Goal: Information Seeking & Learning: Learn about a topic

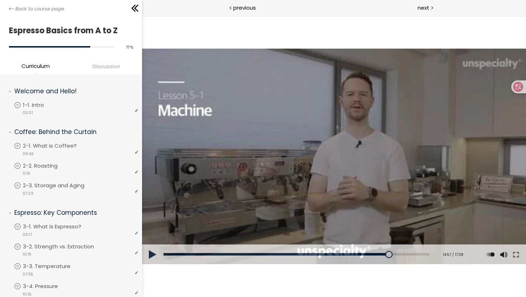
click at [291, 138] on div at bounding box center [334, 157] width 384 height 216
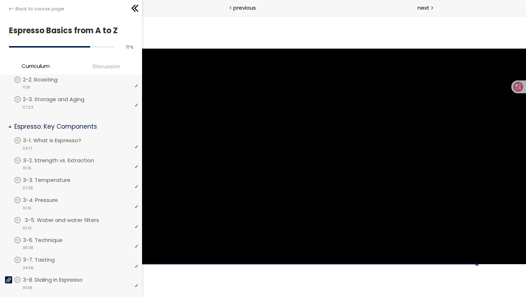
scroll to position [88, 0]
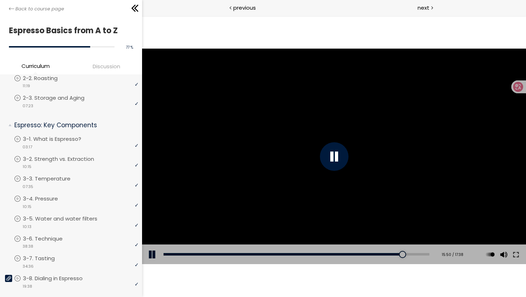
click at [269, 114] on div at bounding box center [334, 157] width 384 height 216
click at [295, 113] on div at bounding box center [334, 157] width 384 height 216
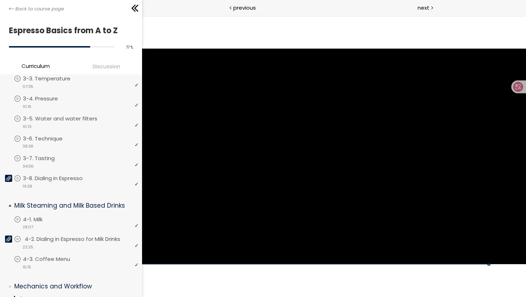
scroll to position [258, 0]
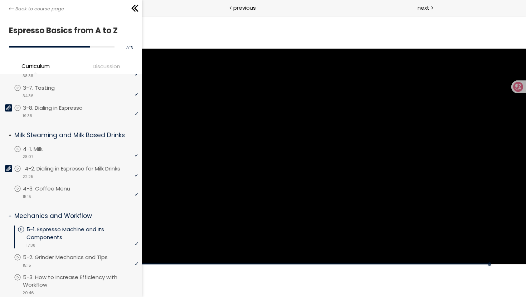
click at [46, 171] on p "4-2. Dialing in Espresso for Milk Drinks" at bounding box center [80, 169] width 110 height 8
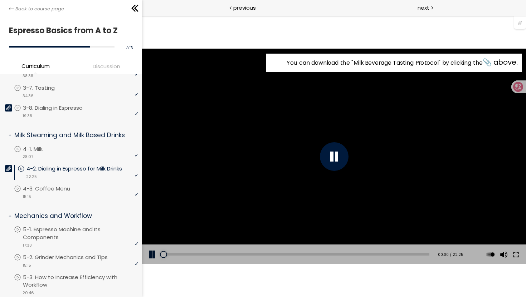
click at [326, 161] on div at bounding box center [333, 156] width 29 height 29
click at [39, 153] on div "video 28:07" at bounding box center [76, 156] width 124 height 7
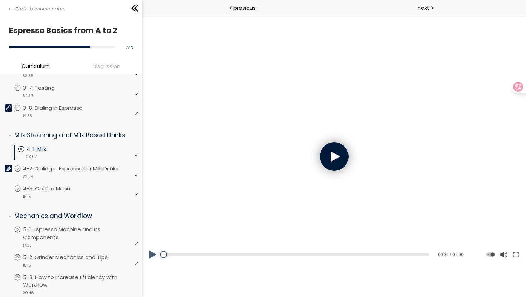
click at [324, 162] on div at bounding box center [333, 156] width 29 height 29
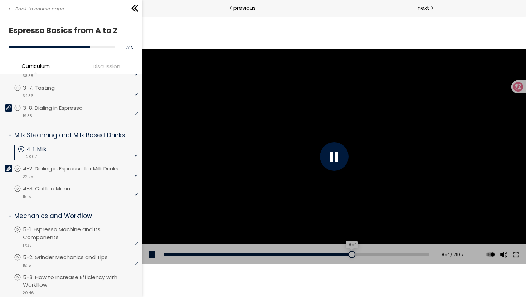
click at [349, 253] on div "19:54" at bounding box center [296, 254] width 266 height 3
click at [382, 255] on div "23:28" at bounding box center [296, 254] width 266 height 3
click at [328, 153] on div at bounding box center [333, 156] width 29 height 29
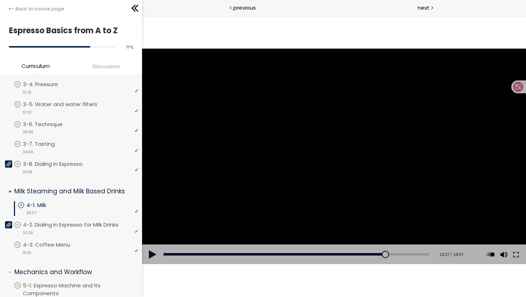
scroll to position [117, 0]
